Goal: Check status: Check status

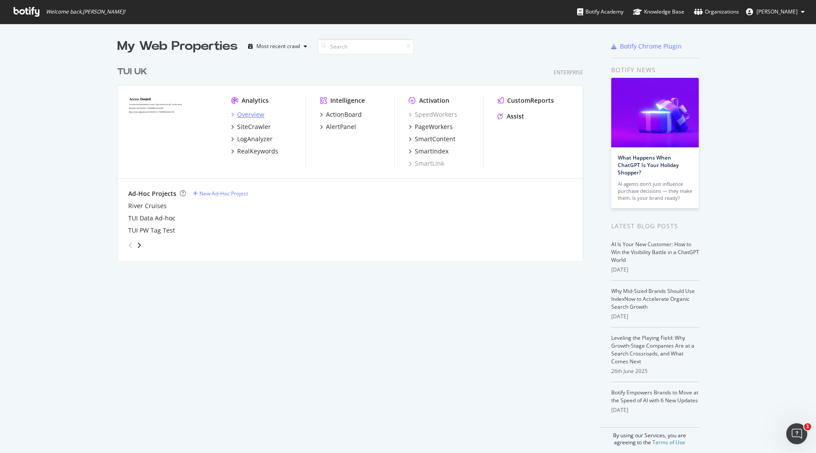
click at [257, 115] on div "Overview" at bounding box center [250, 114] width 27 height 9
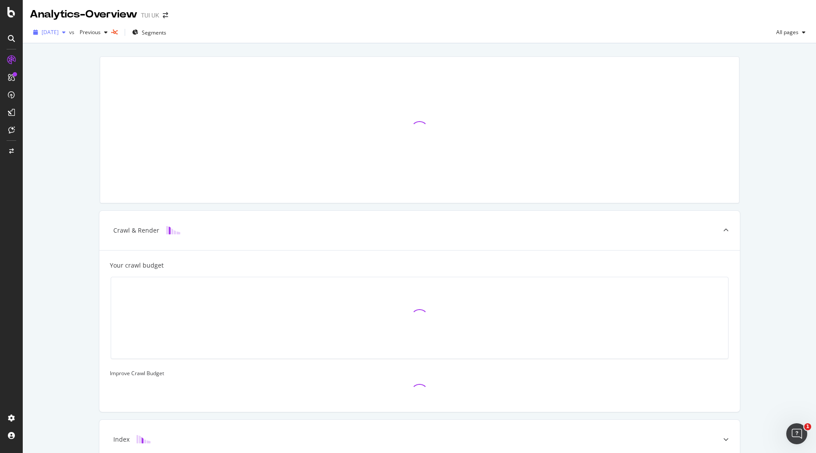
click at [67, 37] on div "[DATE]" at bounding box center [49, 32] width 39 height 13
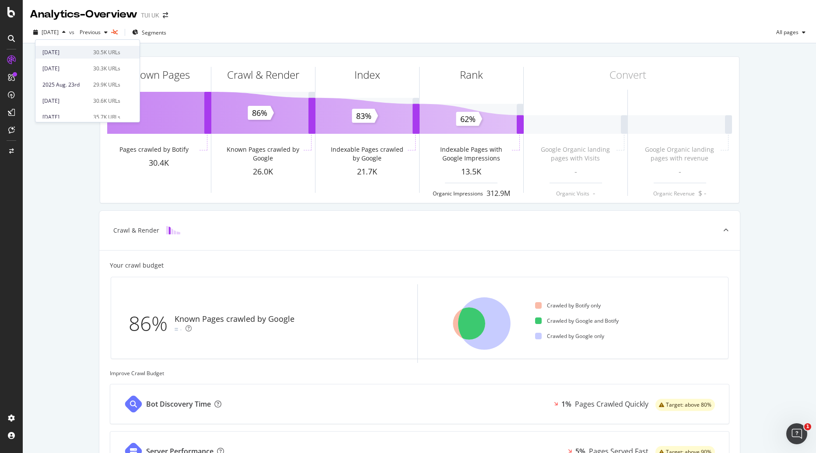
scroll to position [87, 0]
click at [66, 218] on div "Known Pages Pages crawled by Botify 30.4K Crawl & Render Known Pages crawled by…" at bounding box center [419, 337] width 793 height 589
